Goal: Check status

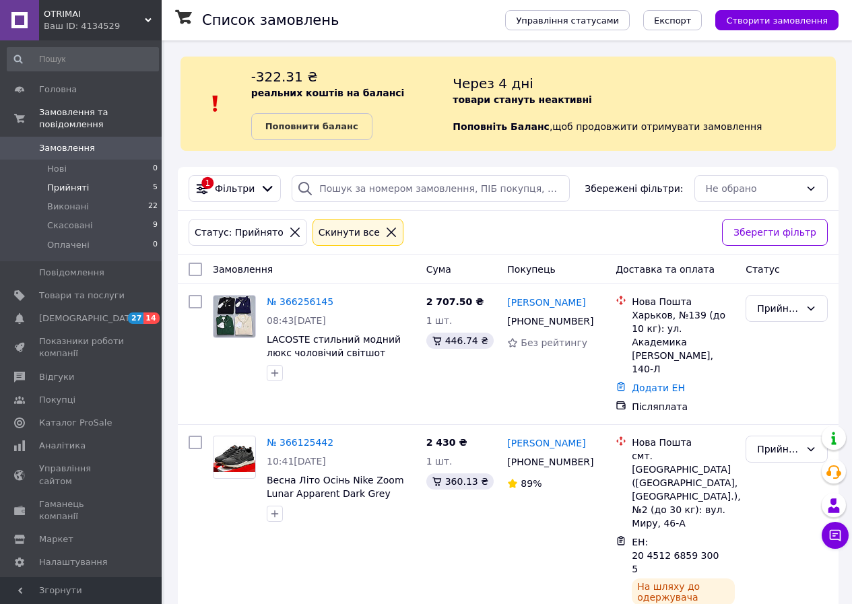
click at [61, 182] on span "Прийняті" at bounding box center [68, 188] width 42 height 12
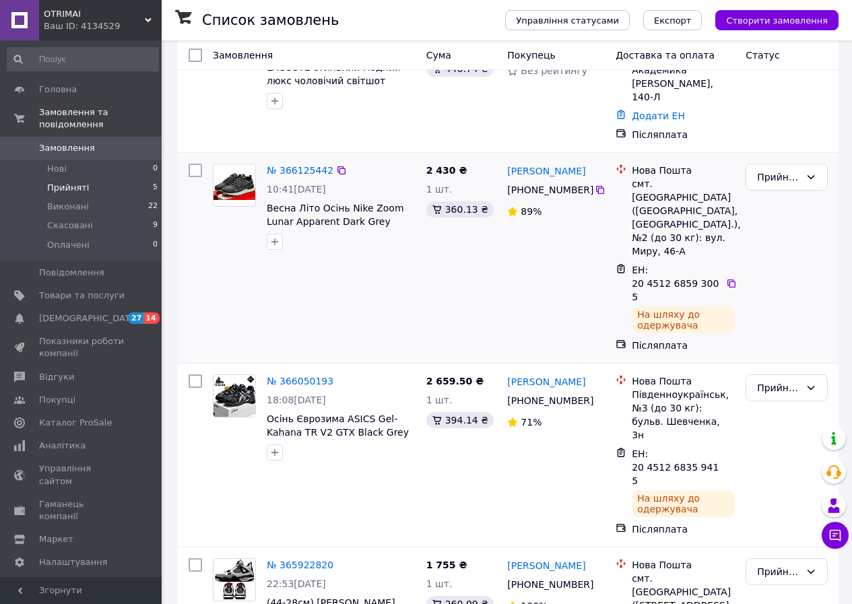
scroll to position [435, 0]
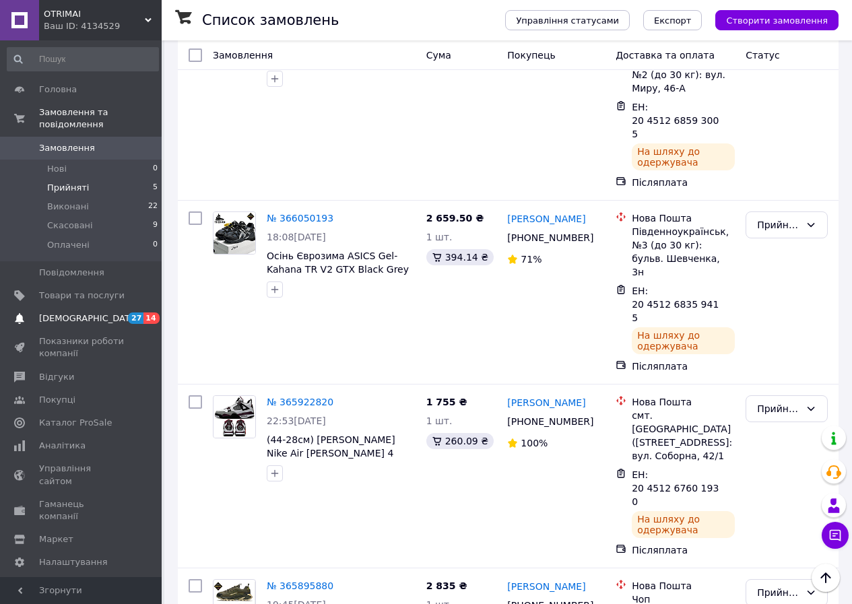
click at [88, 313] on span "[DEMOGRAPHIC_DATA]" at bounding box center [89, 319] width 100 height 12
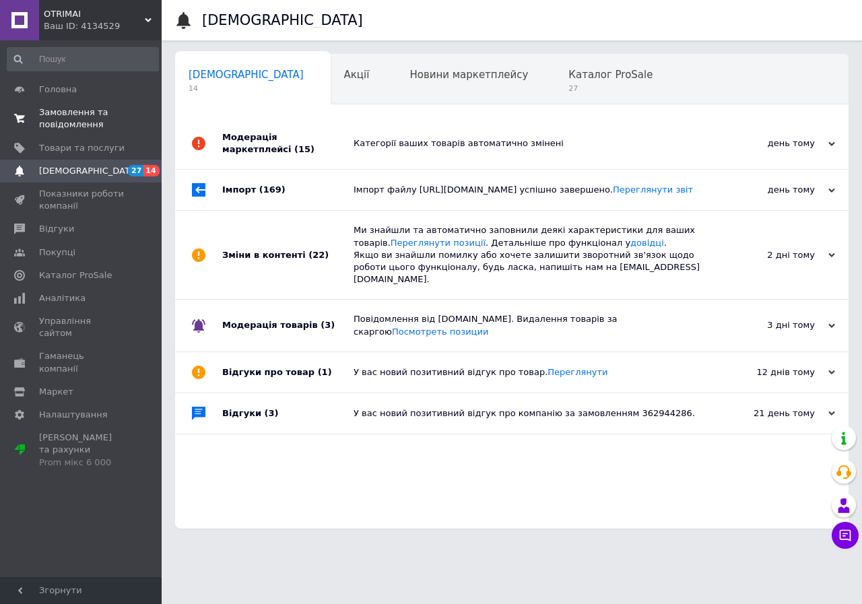
click at [65, 114] on span "Замовлення та повідомлення" at bounding box center [82, 118] width 86 height 24
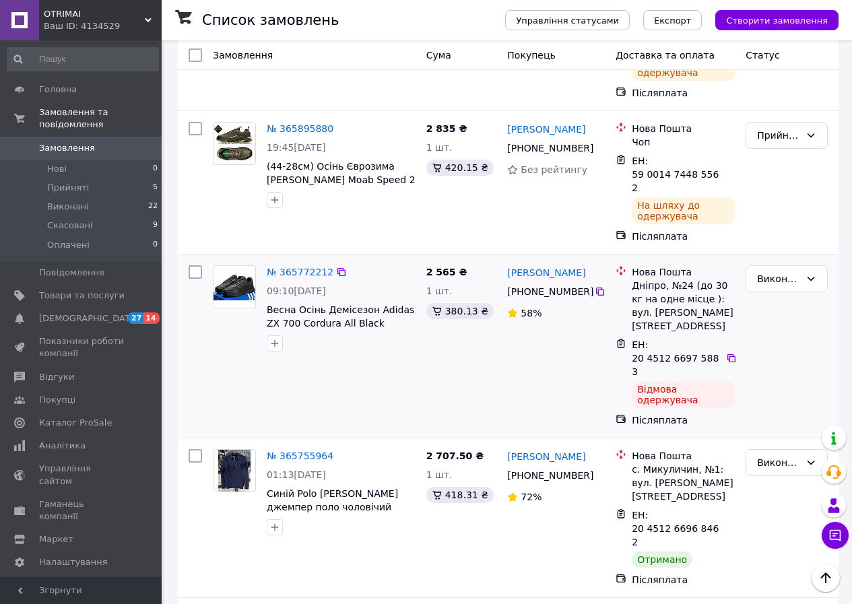
scroll to position [1011, 0]
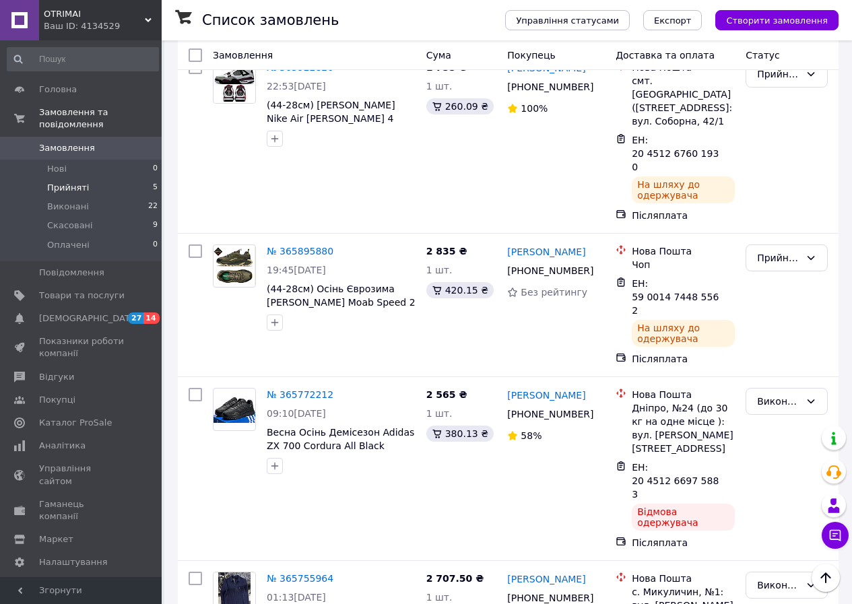
click at [79, 182] on span "Прийняті" at bounding box center [68, 188] width 42 height 12
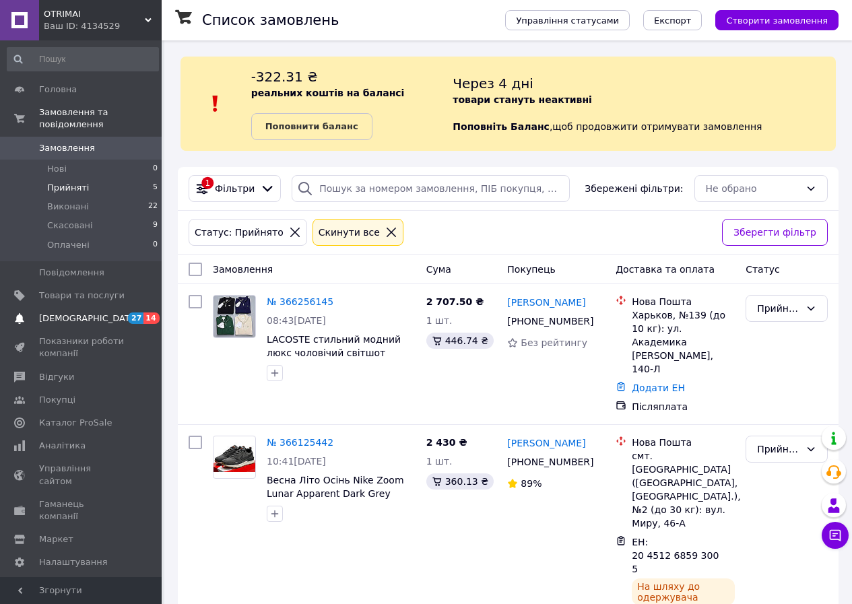
click at [89, 313] on span "[DEMOGRAPHIC_DATA]" at bounding box center [82, 319] width 86 height 12
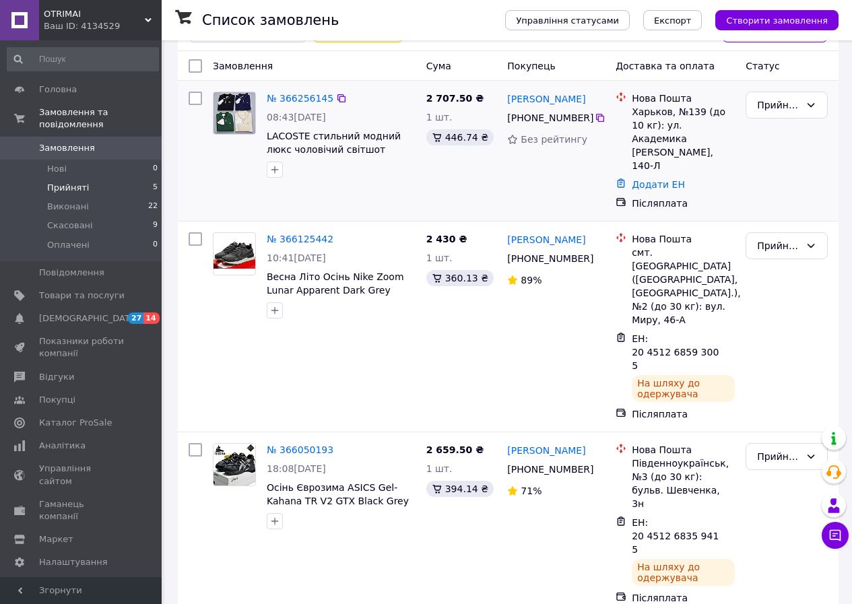
scroll to position [435, 0]
